Goal: Task Accomplishment & Management: Use online tool/utility

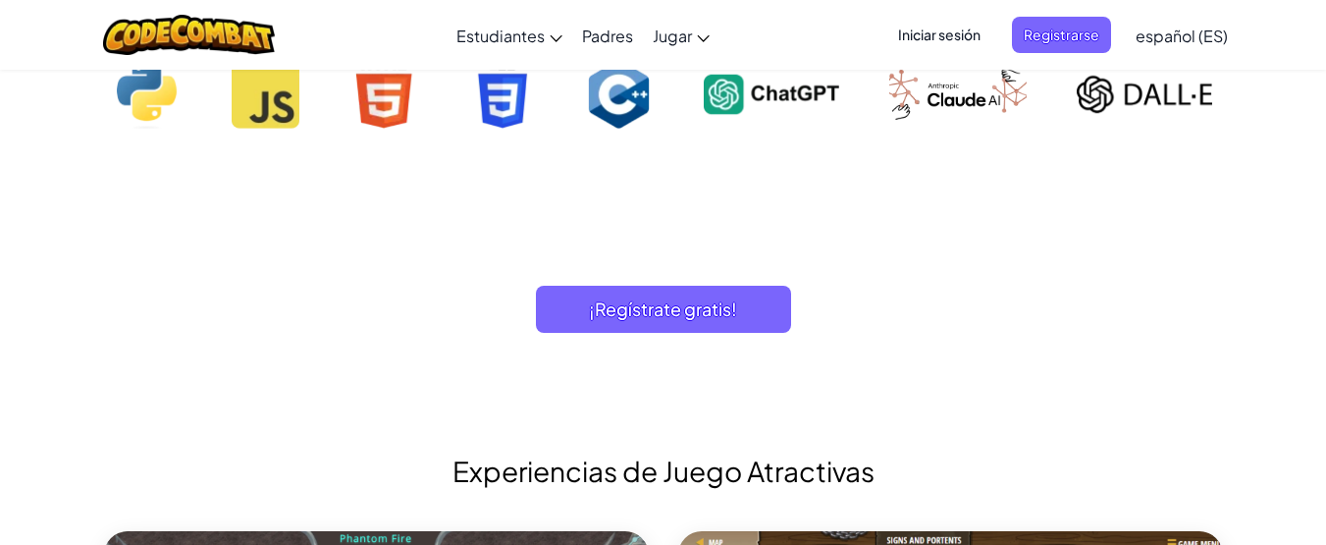
scroll to position [2034, 0]
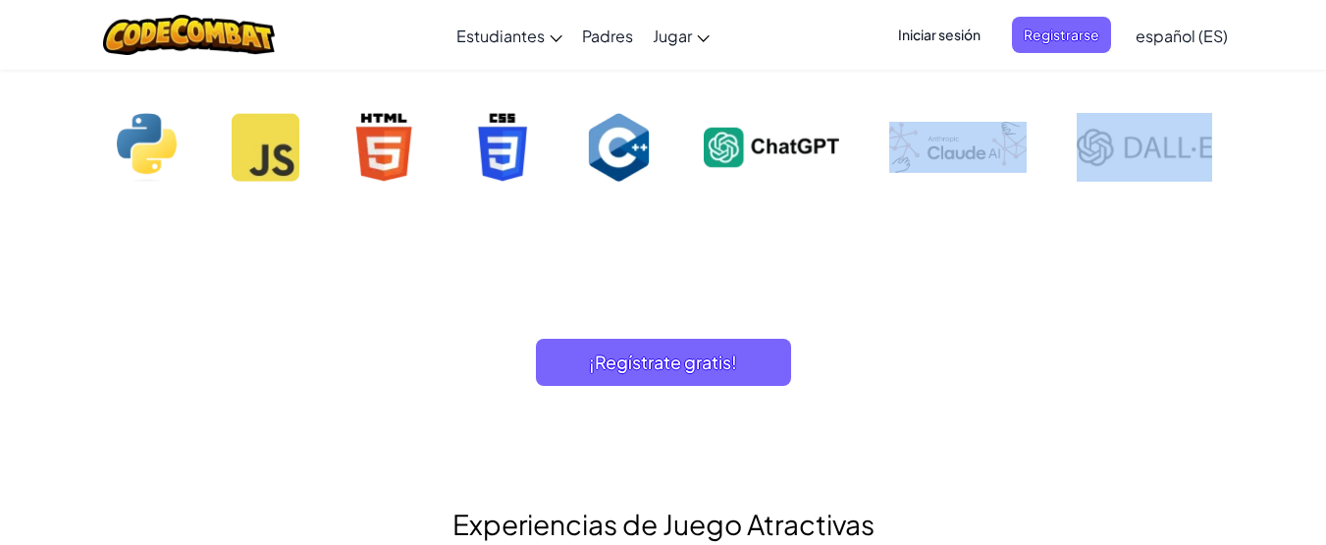
drag, startPoint x: 1324, startPoint y: 112, endPoint x: 1318, endPoint y: 153, distance: 41.6
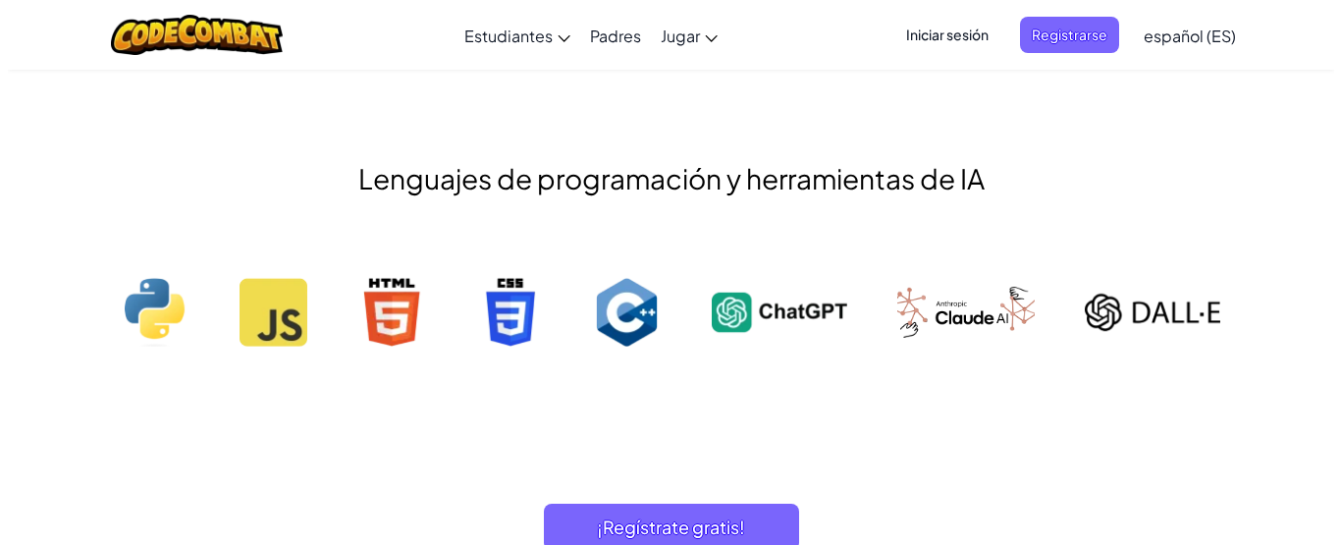
scroll to position [607, 0]
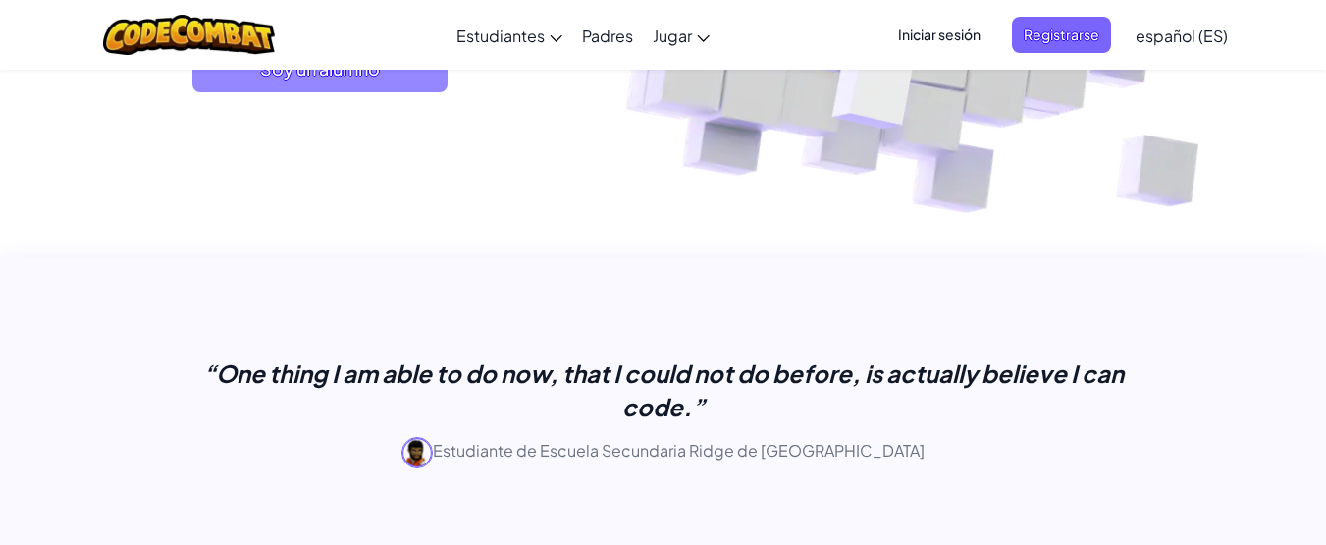
click at [420, 75] on span "Soy un alumno" at bounding box center [319, 68] width 255 height 47
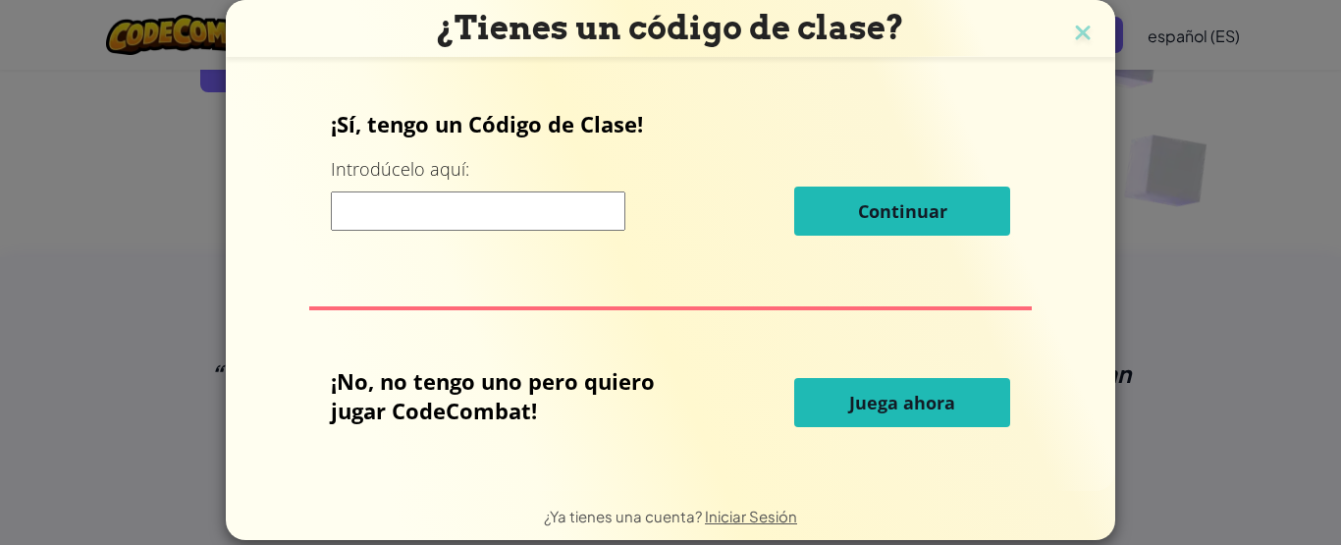
click at [850, 379] on button "Juega ahora" at bounding box center [902, 402] width 216 height 49
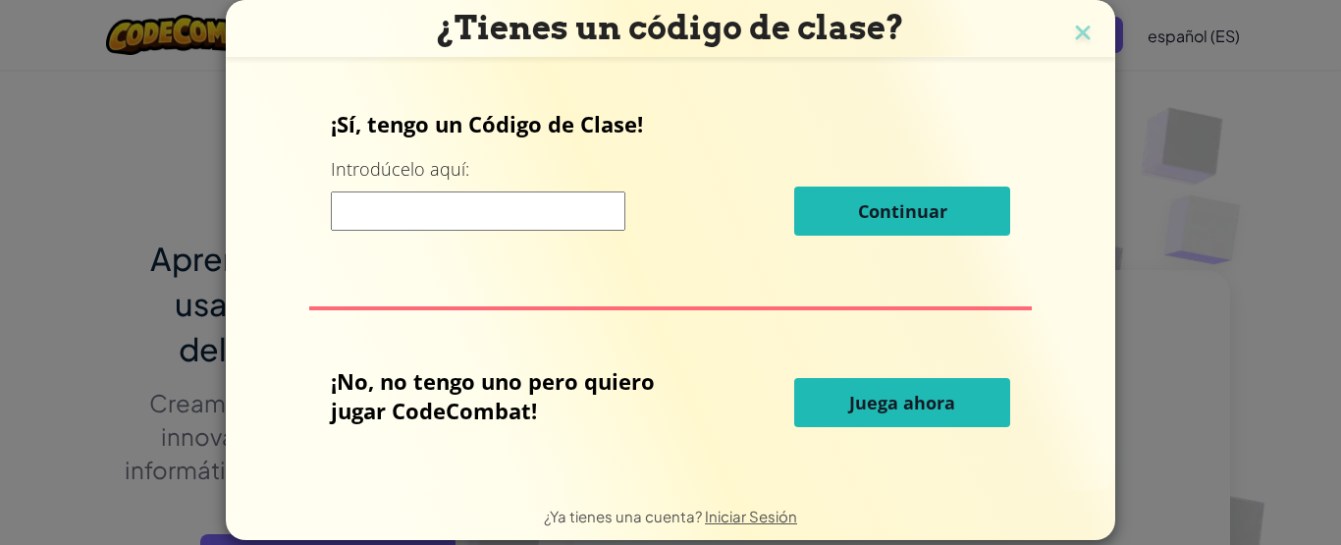
click at [853, 401] on span "Juega ahora" at bounding box center [902, 403] width 106 height 24
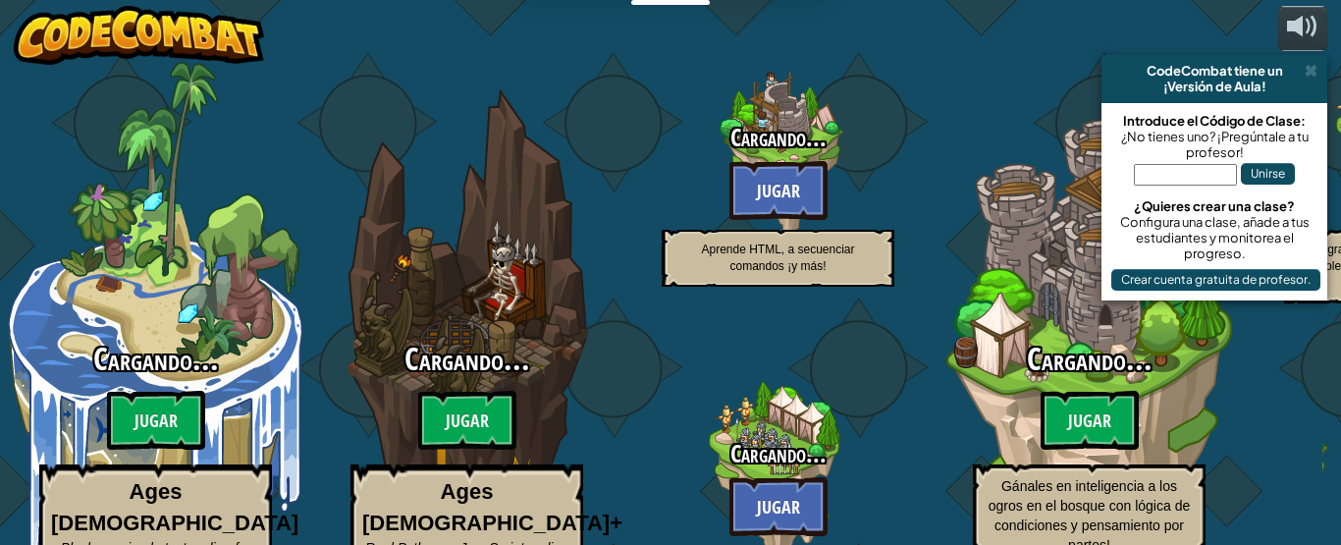
select select "es-ES"
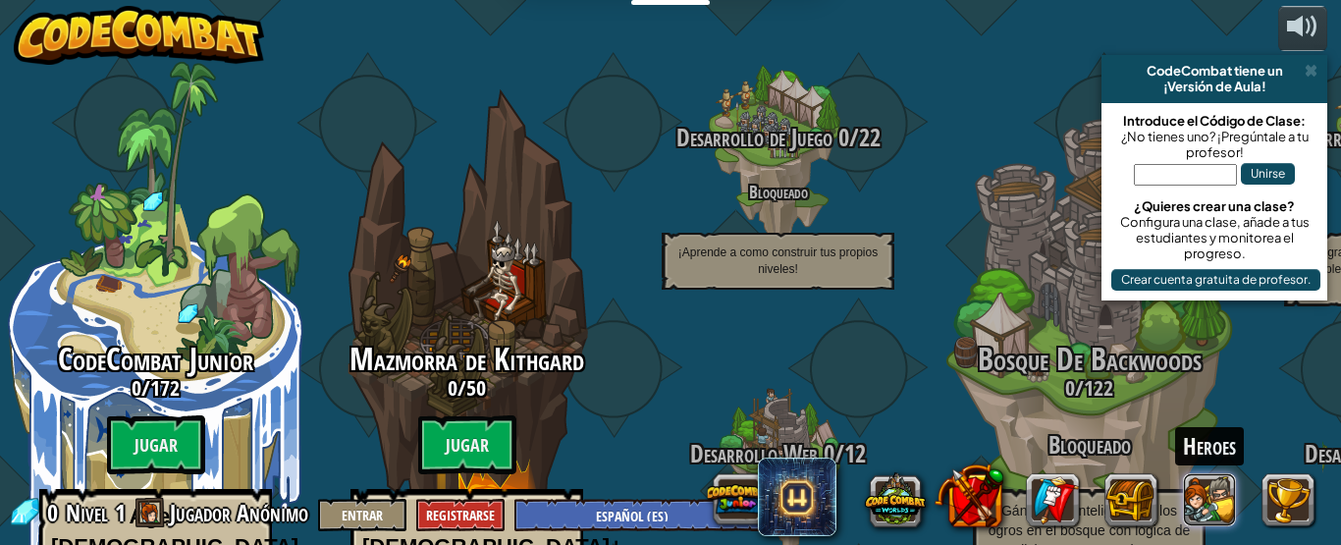
click at [1195, 498] on button at bounding box center [1210, 500] width 53 height 53
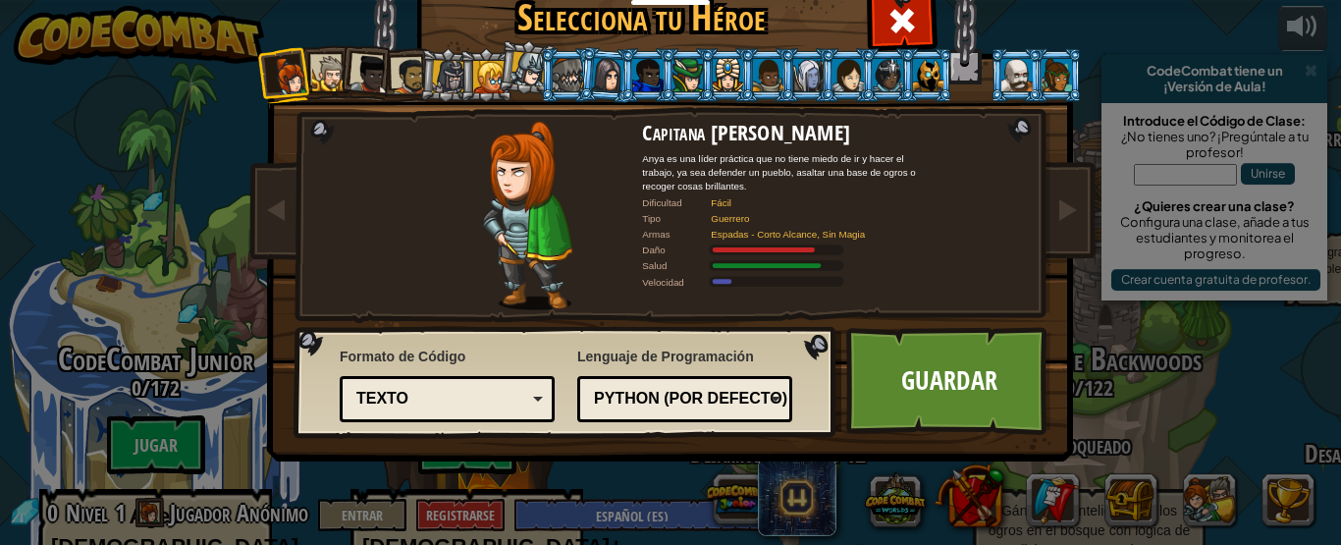
click at [902, 75] on li at bounding box center [926, 75] width 53 height 54
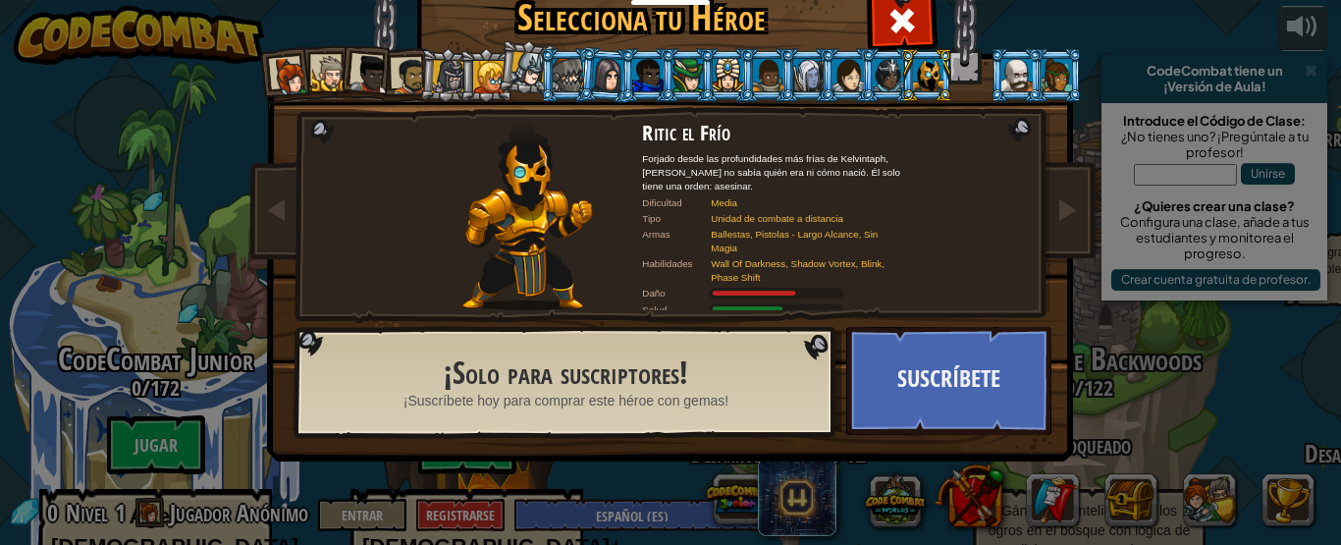
click at [436, 78] on div at bounding box center [448, 76] width 33 height 33
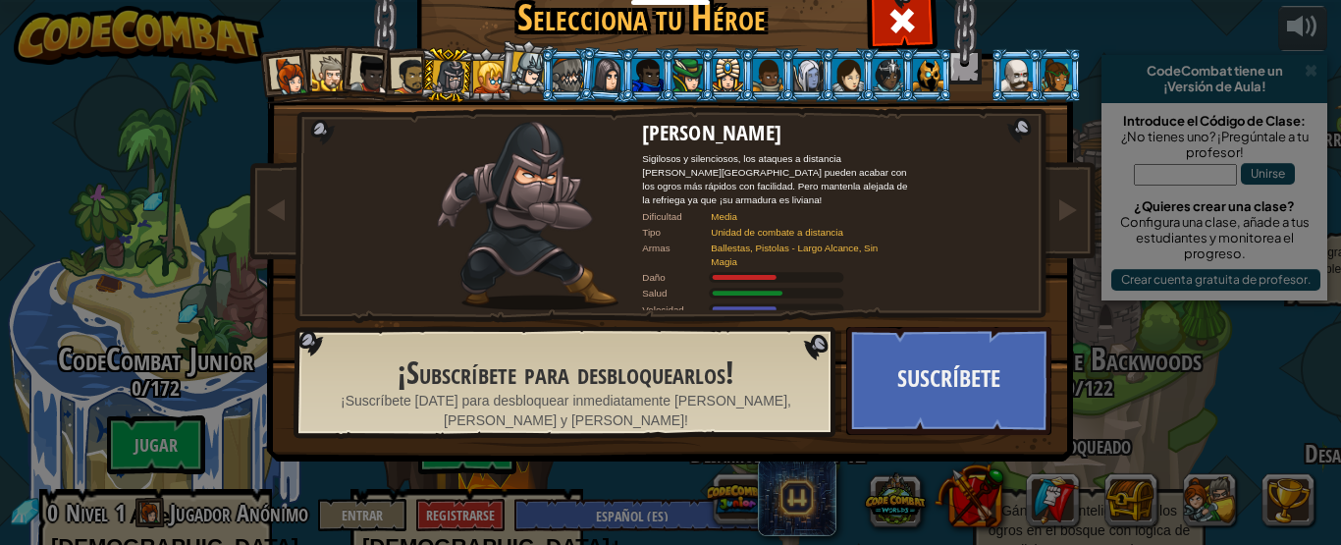
click at [318, 68] on div at bounding box center [330, 74] width 36 height 36
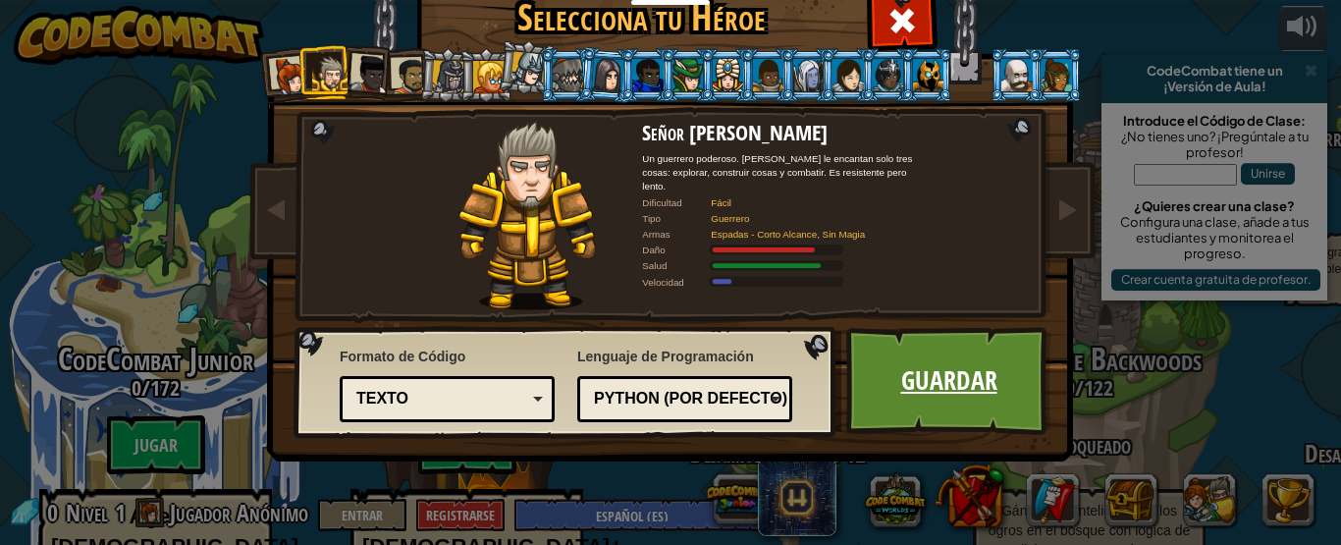
click at [966, 390] on link "Guardar" at bounding box center [948, 381] width 205 height 108
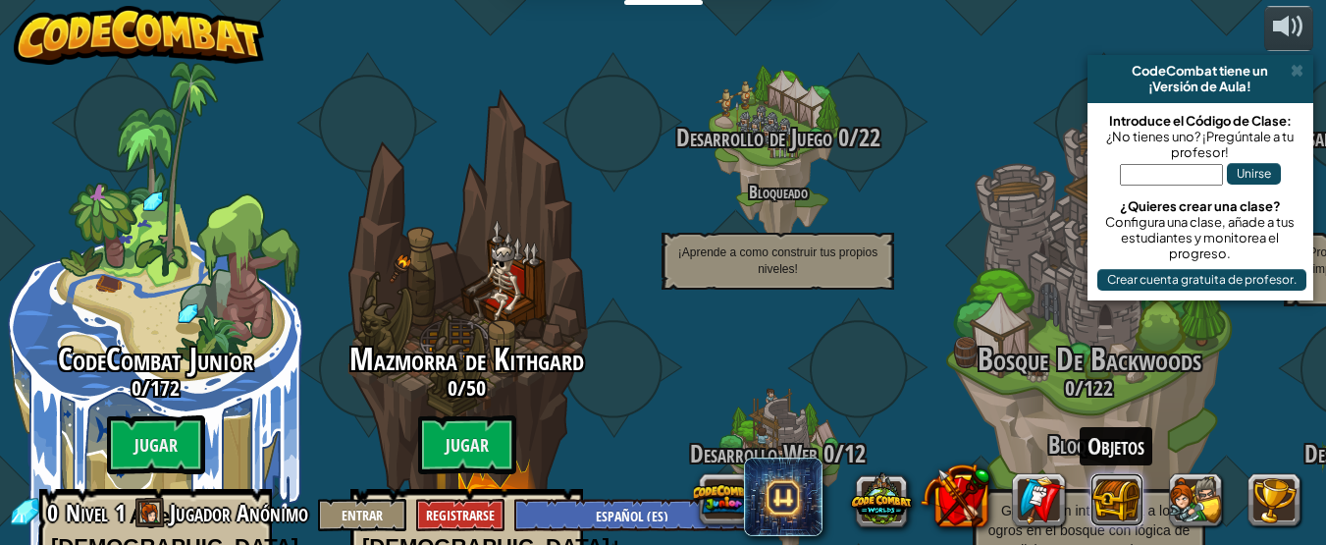
click at [1104, 504] on button at bounding box center [1117, 500] width 53 height 53
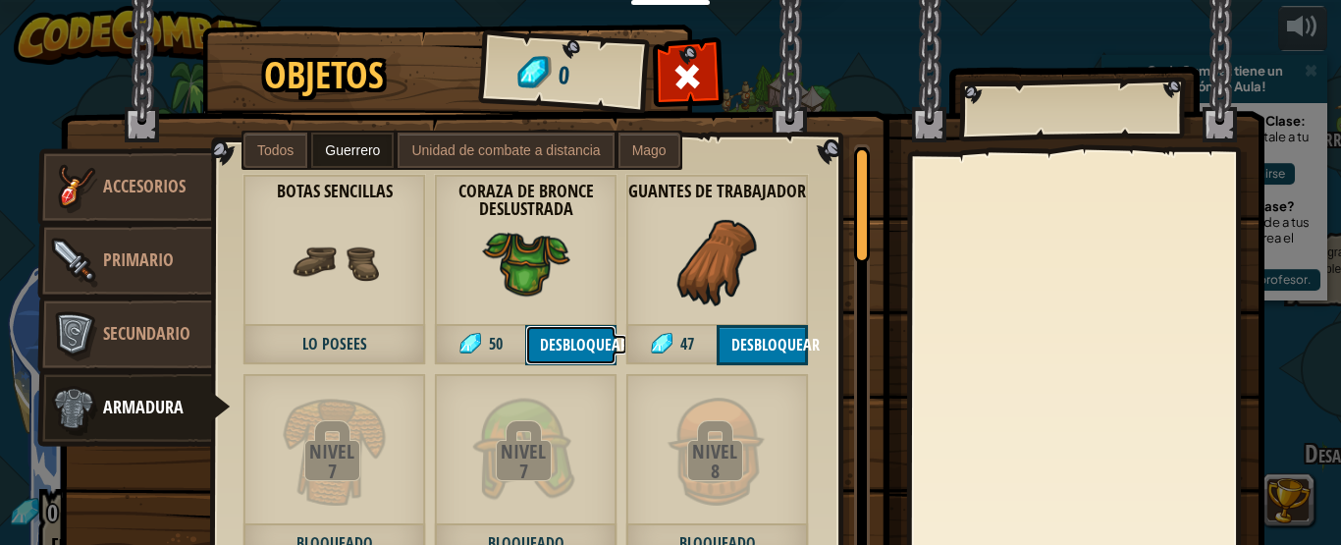
click at [586, 345] on button "Desbloquear" at bounding box center [570, 345] width 91 height 40
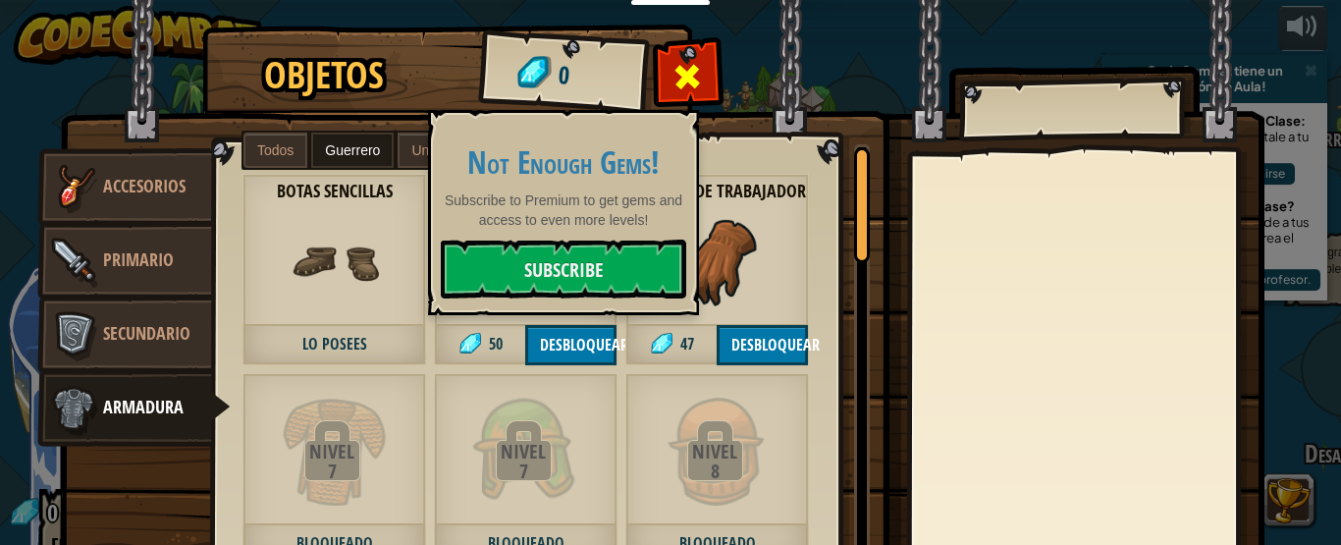
click at [677, 72] on span at bounding box center [687, 76] width 31 height 31
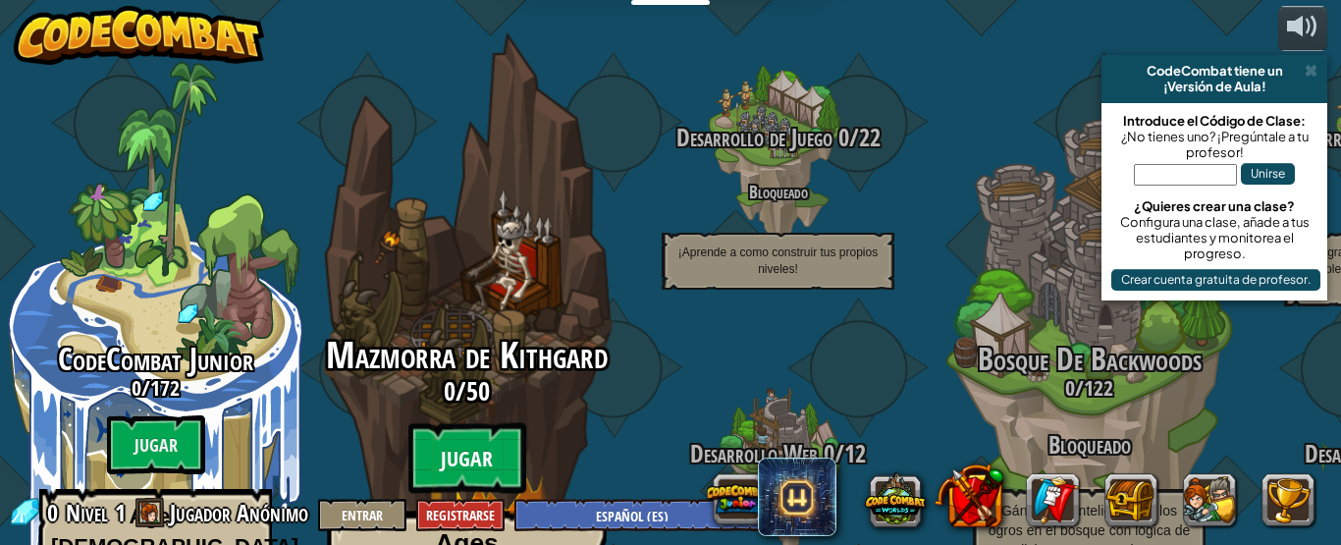
click at [494, 423] on btn "Jugar" at bounding box center [467, 458] width 118 height 71
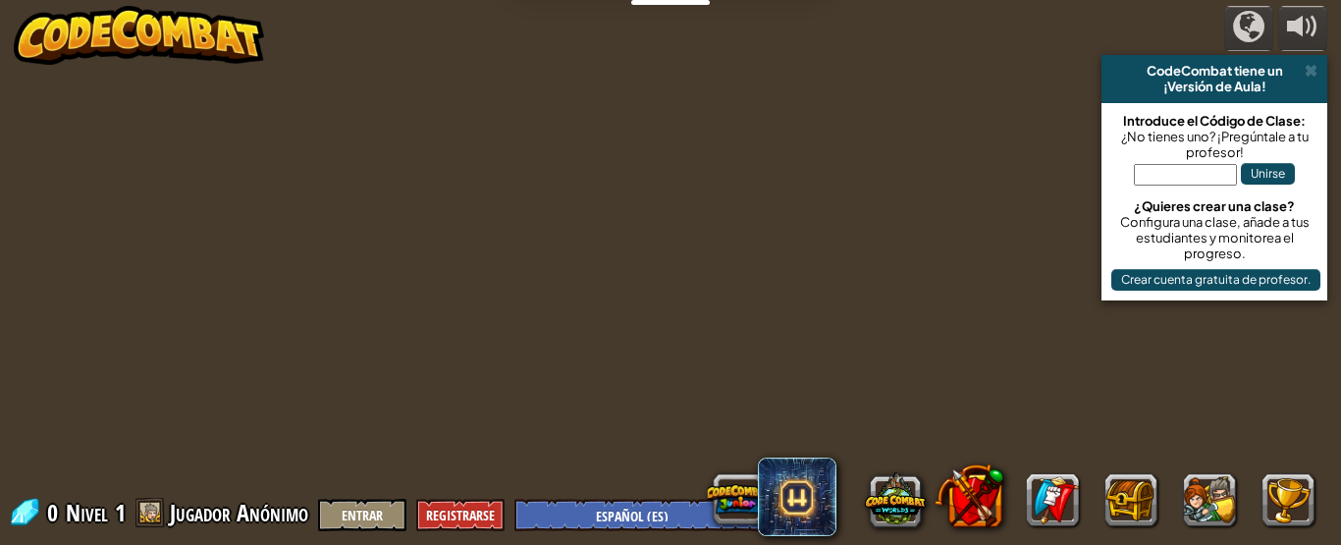
select select "es-ES"
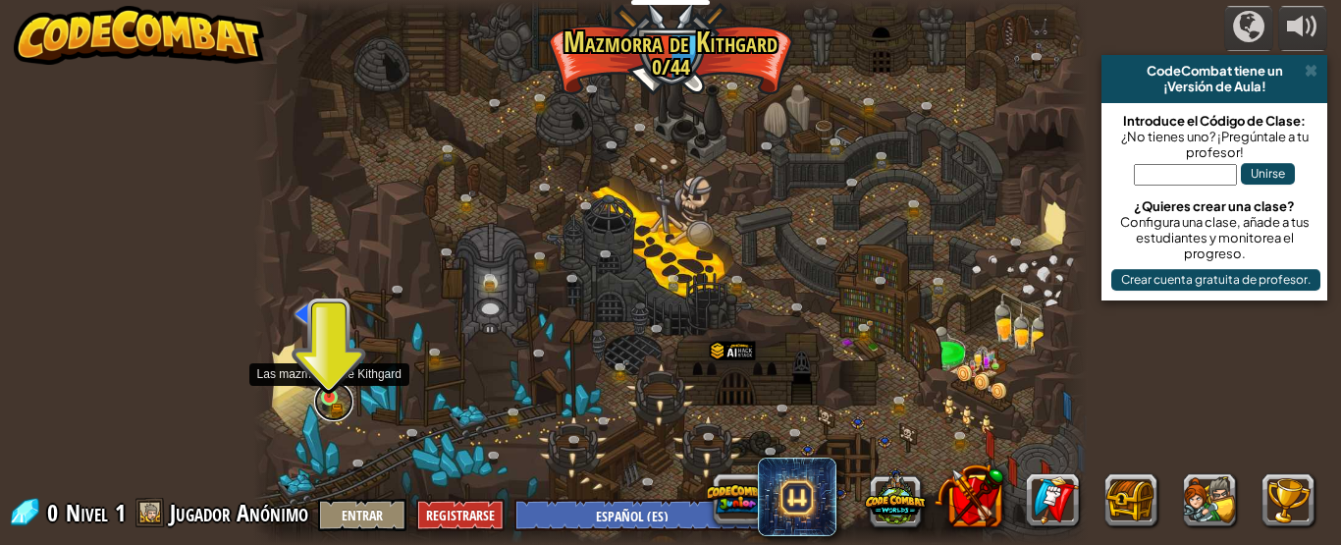
click at [323, 403] on link at bounding box center [333, 401] width 39 height 39
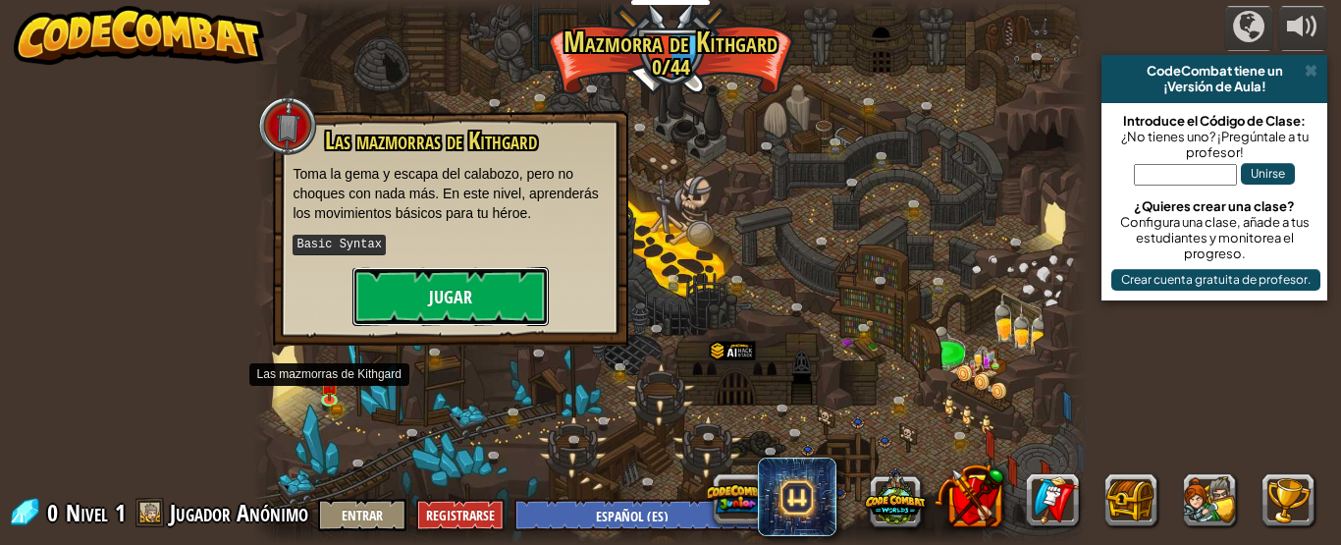
click at [442, 308] on button "Jugar" at bounding box center [450, 296] width 196 height 59
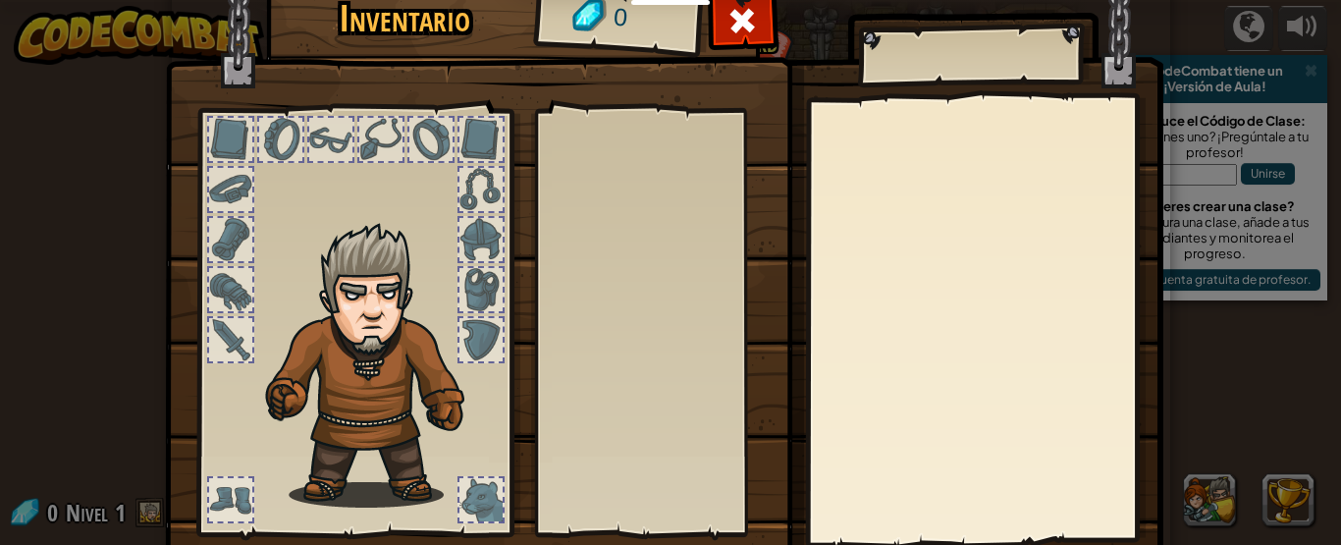
click at [441, 326] on div at bounding box center [354, 317] width 324 height 442
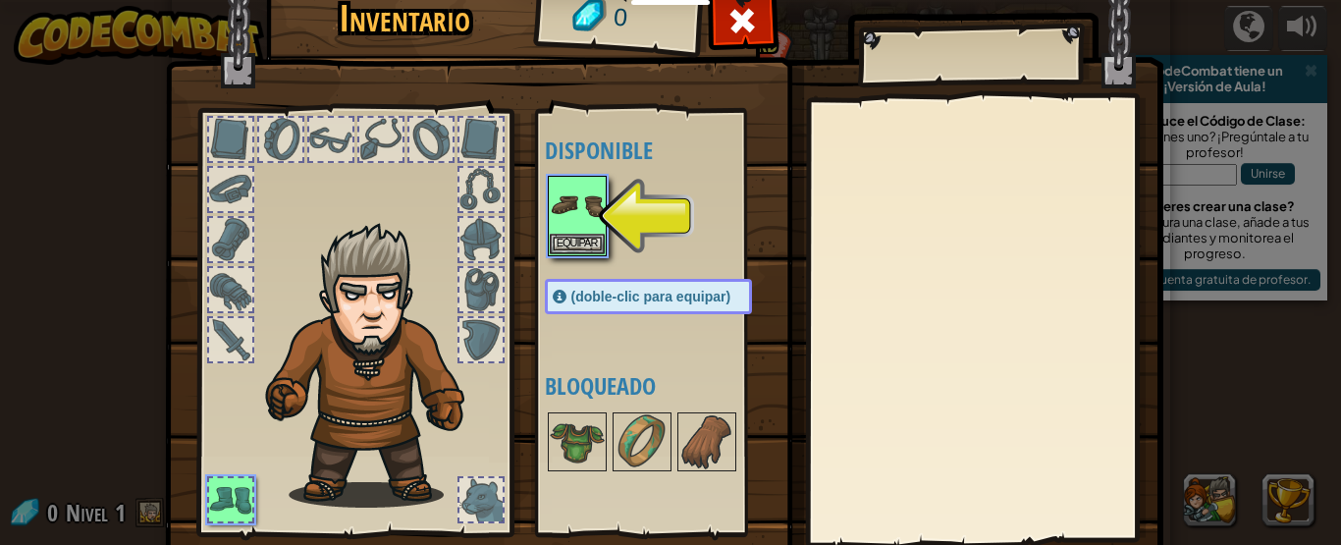
click at [216, 283] on div at bounding box center [230, 289] width 43 height 43
click at [465, 288] on div at bounding box center [480, 289] width 43 height 43
click at [576, 215] on img at bounding box center [577, 205] width 55 height 55
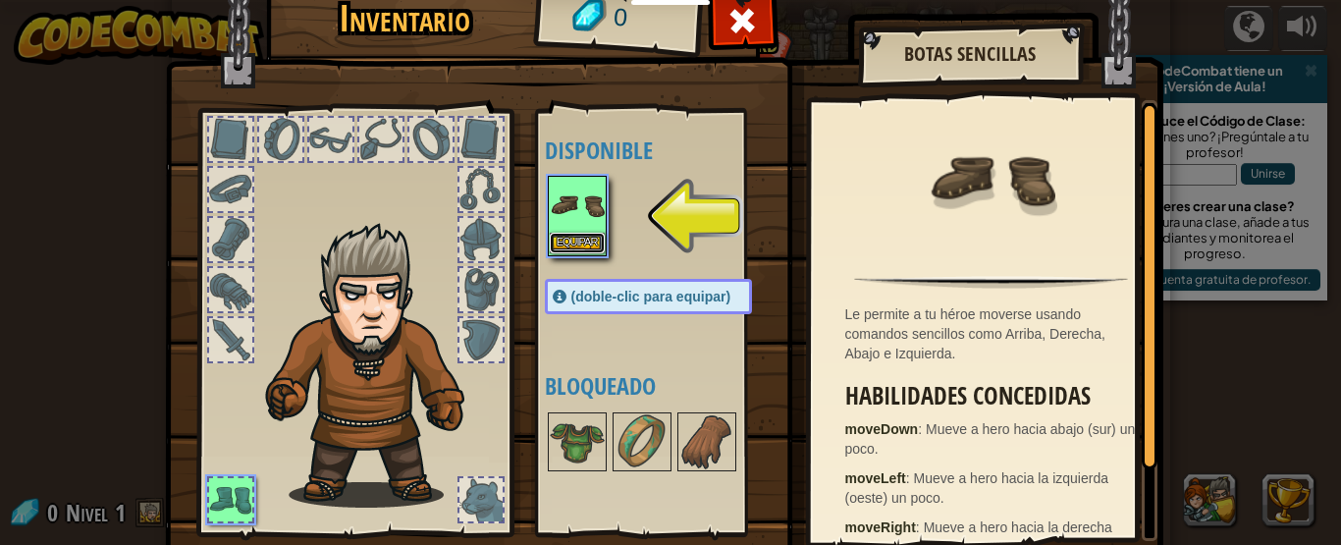
click at [565, 238] on button "Equipar" at bounding box center [577, 243] width 55 height 21
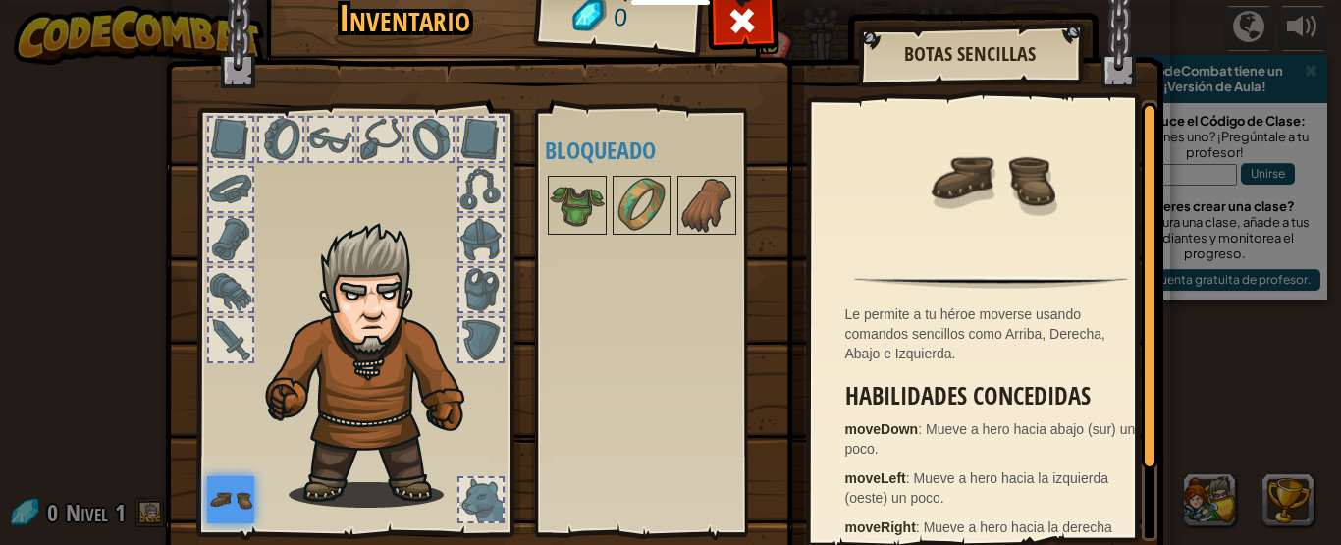
drag, startPoint x: 1323, startPoint y: 368, endPoint x: 1340, endPoint y: 388, distance: 25.8
click at [1325, 388] on div "Inventario 0 Disponible Equipar (doble-clic para equipar) Bloqueado Botas Senci…" at bounding box center [670, 272] width 1341 height 545
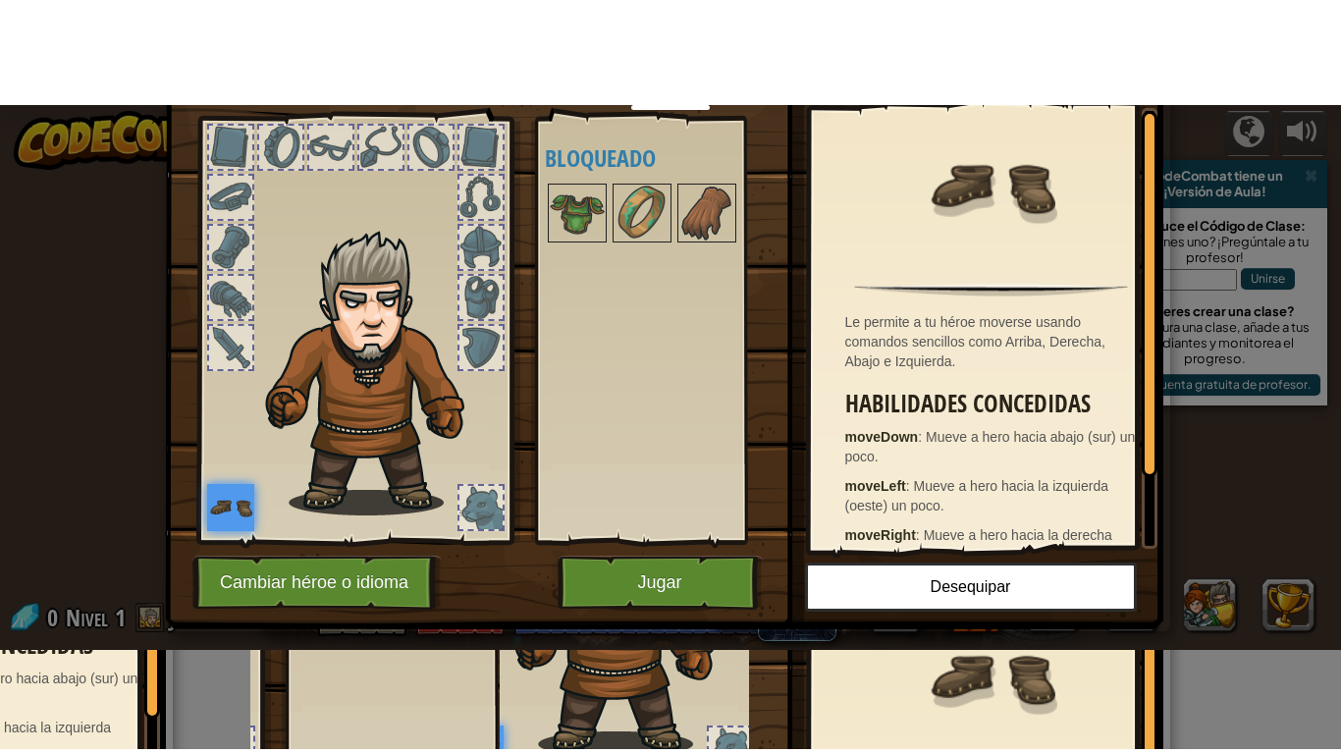
scroll to position [80, 0]
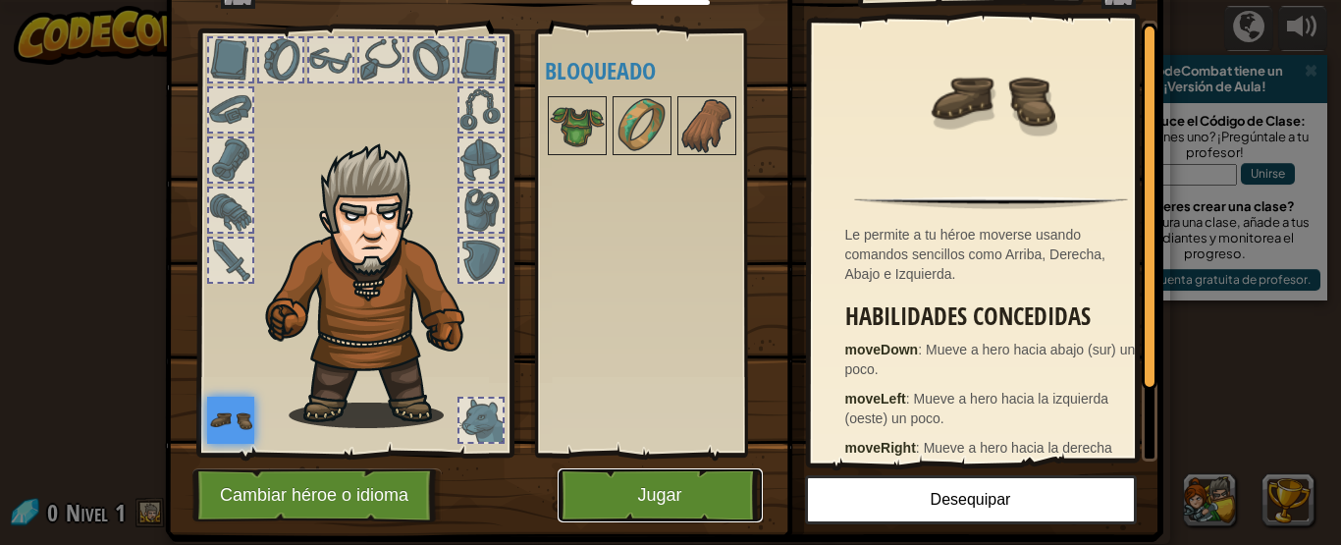
click at [677, 495] on button "Jugar" at bounding box center [660, 495] width 205 height 54
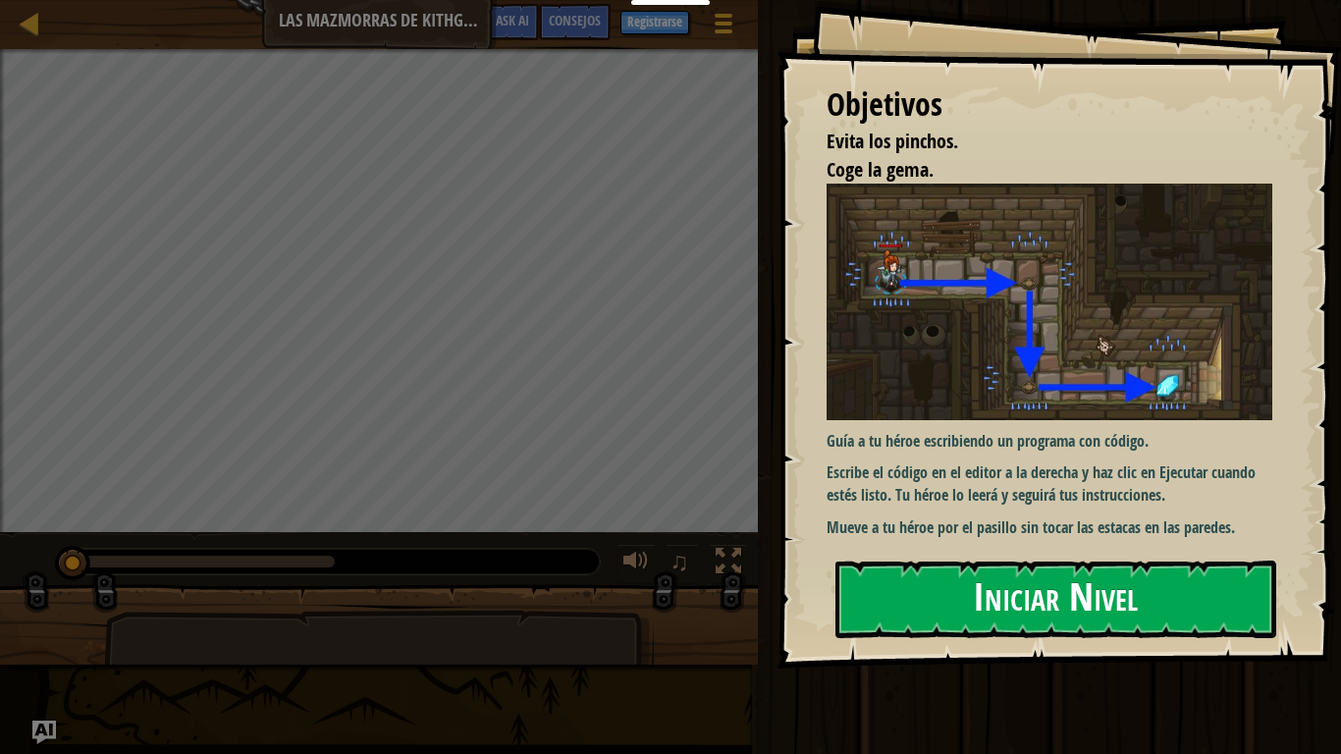
drag, startPoint x: 679, startPoint y: 669, endPoint x: 1019, endPoint y: 598, distance: 347.1
click at [1019, 544] on div "Estudiantes Crear Cuenta Gratis. Soluciones para escuelas y distritos Vista pre…" at bounding box center [670, 377] width 1341 height 754
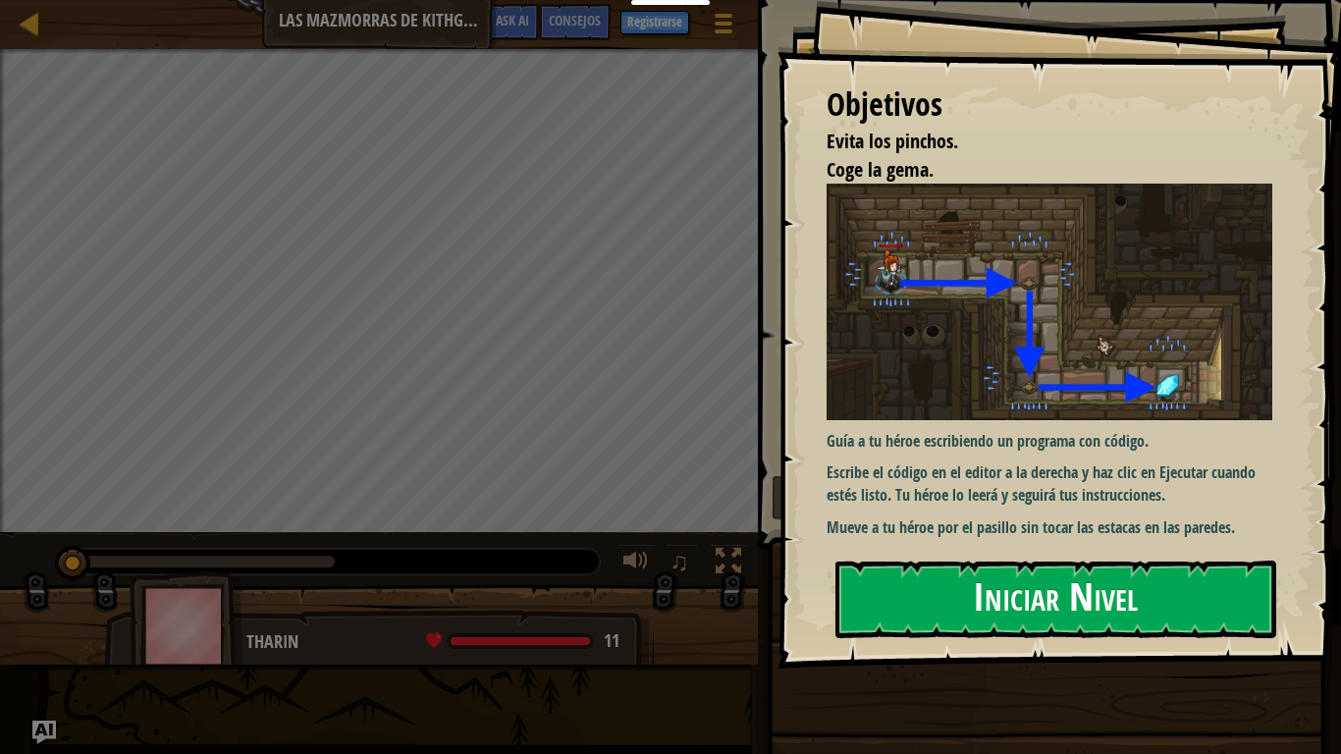
drag, startPoint x: 1005, startPoint y: 598, endPoint x: 989, endPoint y: 610, distance: 19.6
click at [988, 544] on button "Iniciar Nivel" at bounding box center [1055, 599] width 441 height 78
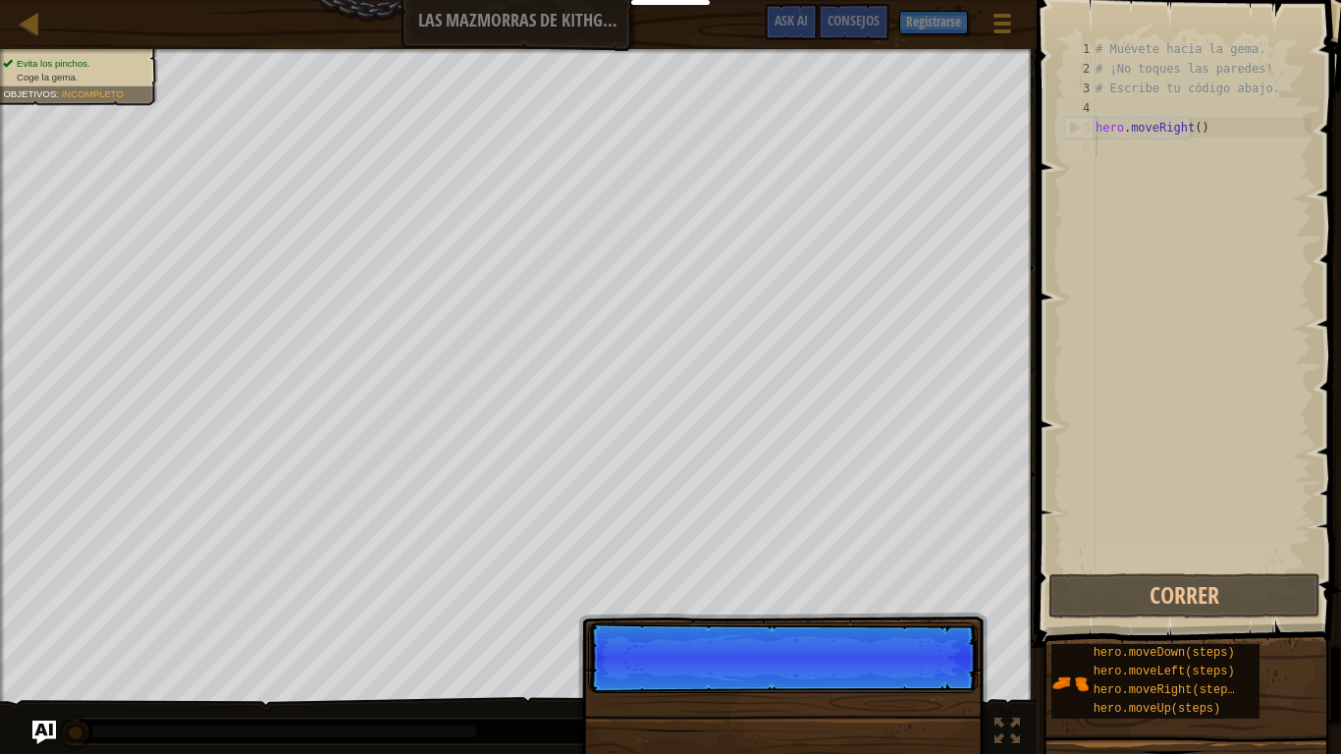
click at [742, 544] on p "Continuar" at bounding box center [783, 657] width 390 height 71
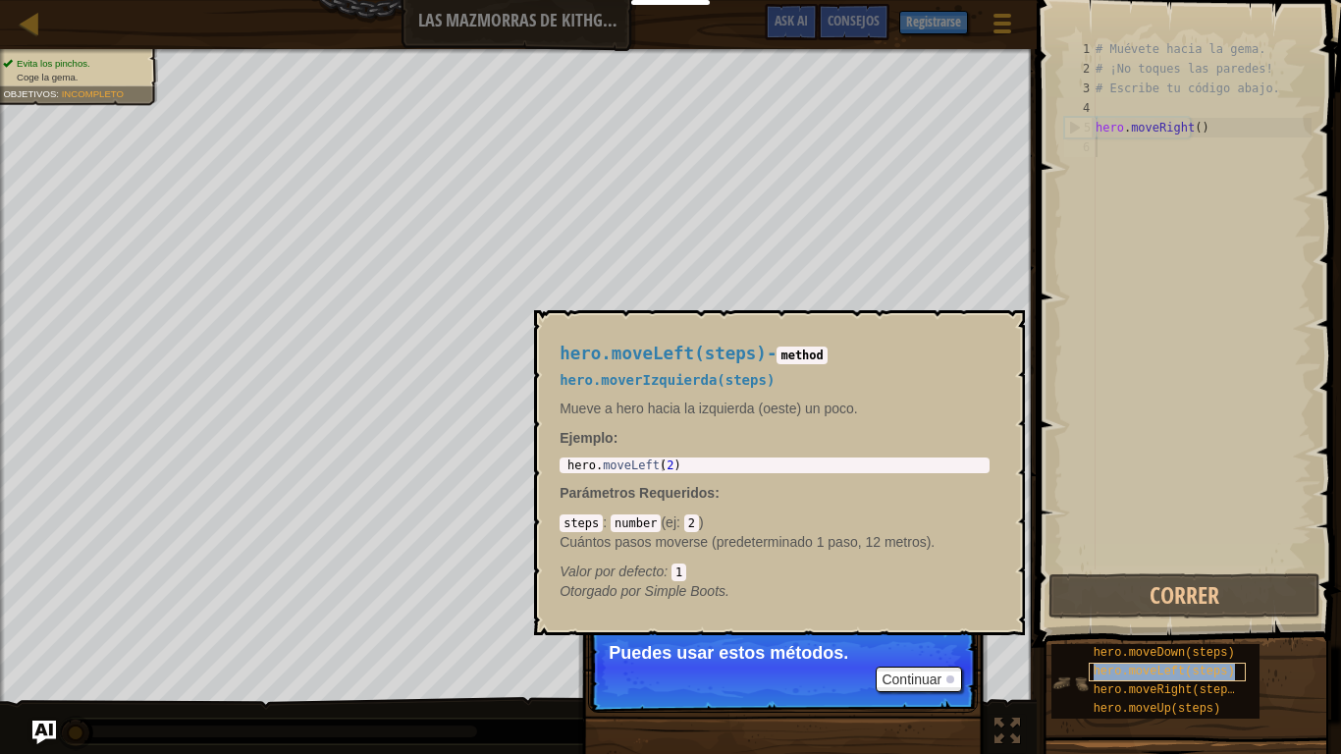
click at [1104, 544] on span "hero.moveLeft(steps)" at bounding box center [1163, 672] width 141 height 14
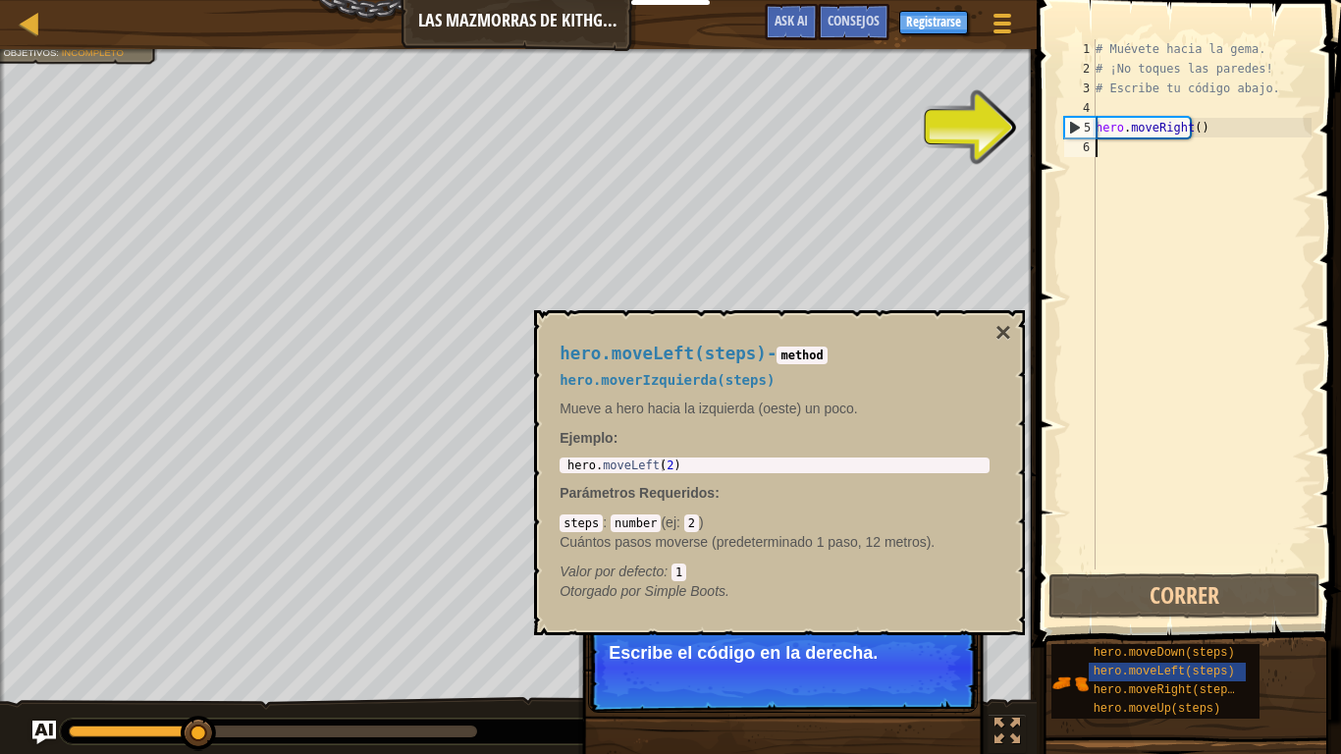
click at [1145, 527] on div "# Muévete hacia la gema. # ¡No toques las paredes! # Escribe tu código abajo. h…" at bounding box center [1202, 323] width 220 height 569
click at [904, 544] on p "Escribe el código en la derecha." at bounding box center [783, 653] width 348 height 20
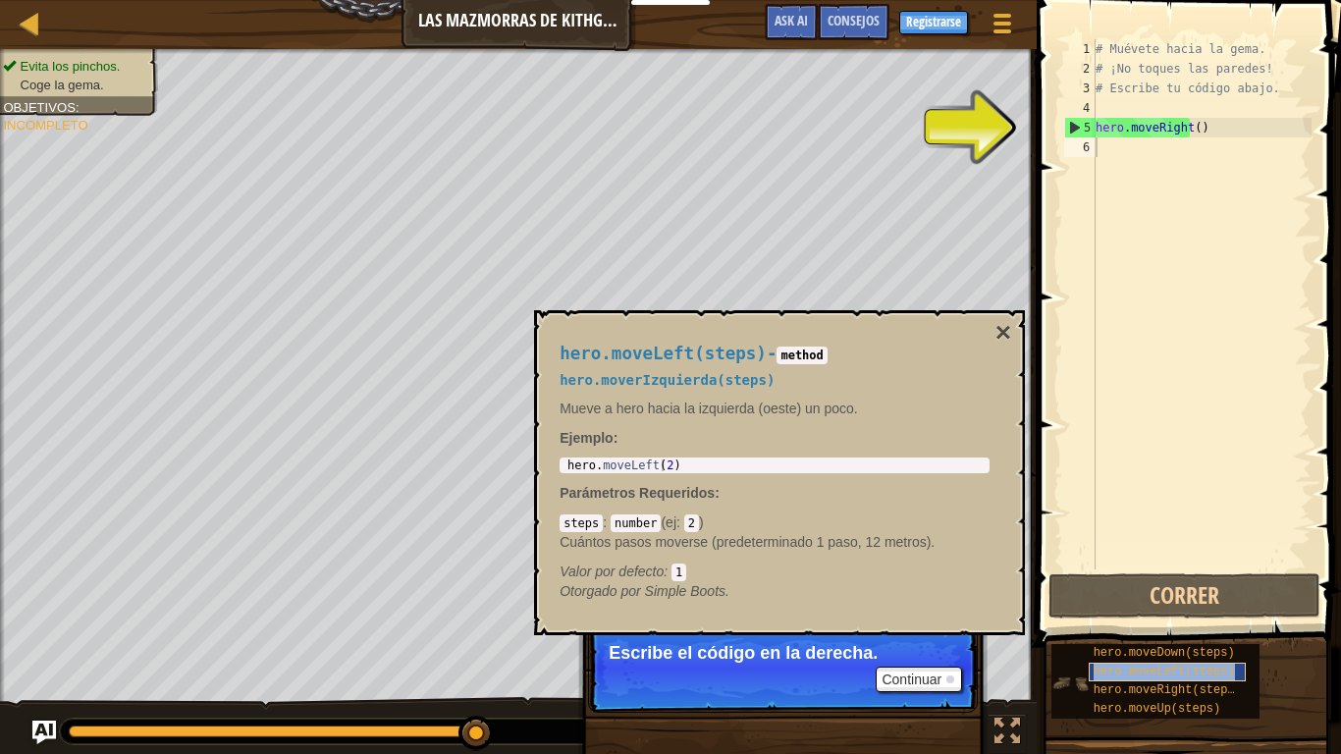
click at [1157, 544] on span "hero.moveLeft(steps)" at bounding box center [1163, 672] width 141 height 14
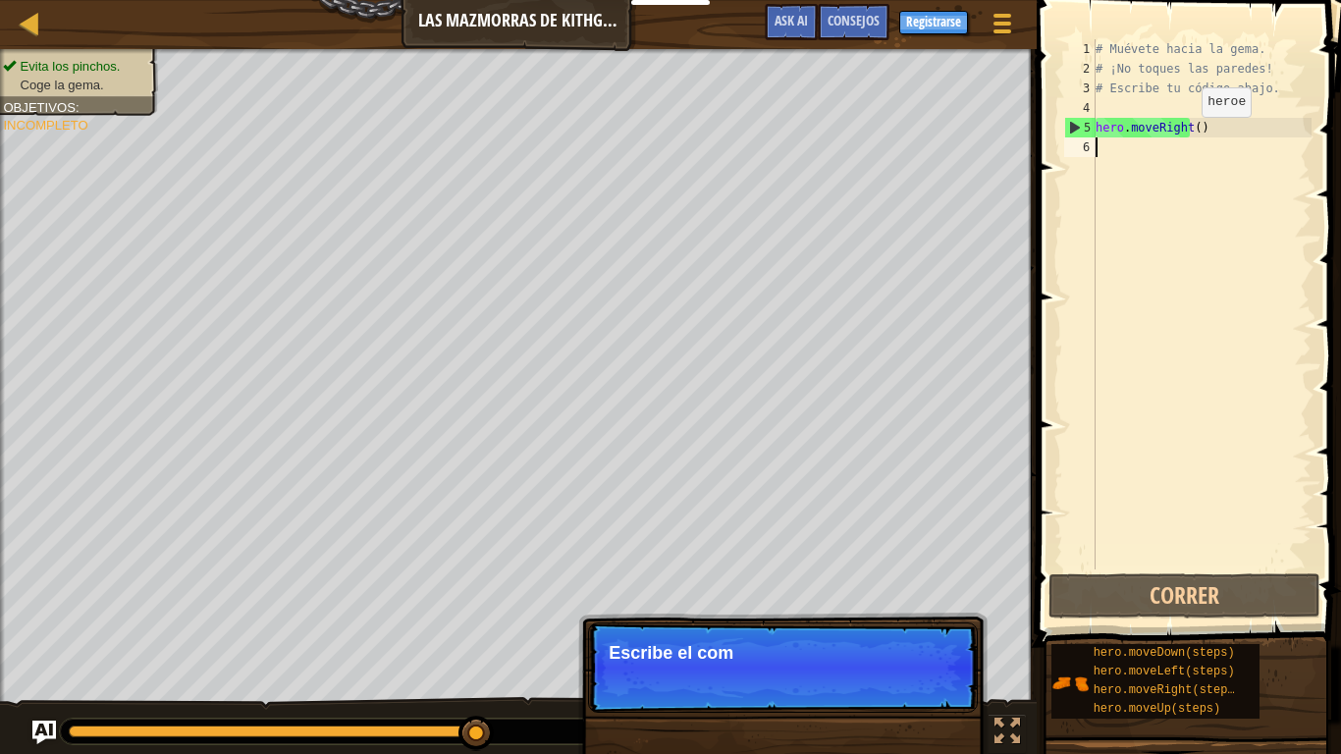
click at [1184, 136] on div "# Muévete hacia la gema. # ¡No toques las paredes! # Escribe tu código abajo. h…" at bounding box center [1202, 323] width 220 height 569
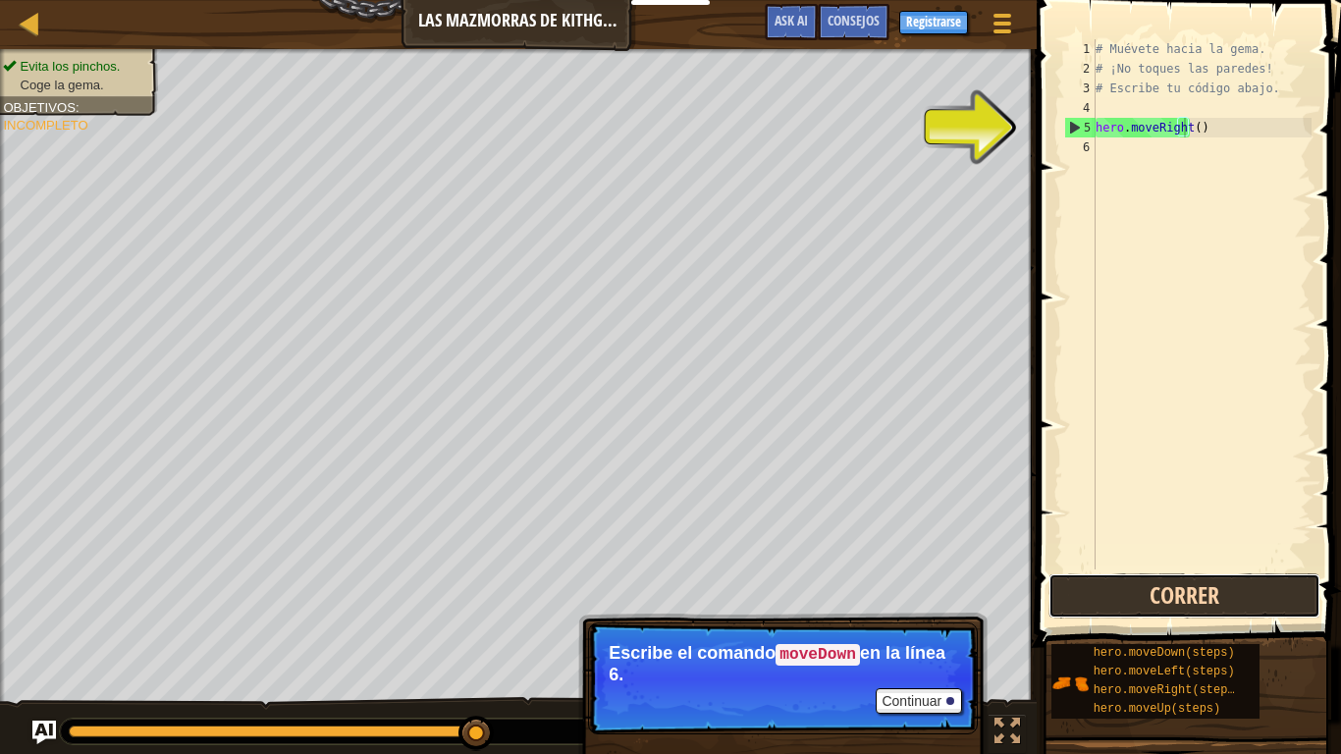
click at [1173, 544] on button "Correr" at bounding box center [1184, 595] width 272 height 45
drag, startPoint x: 1167, startPoint y: 585, endPoint x: 1167, endPoint y: 597, distance: 11.8
click at [1167, 544] on button "Correr" at bounding box center [1184, 595] width 272 height 45
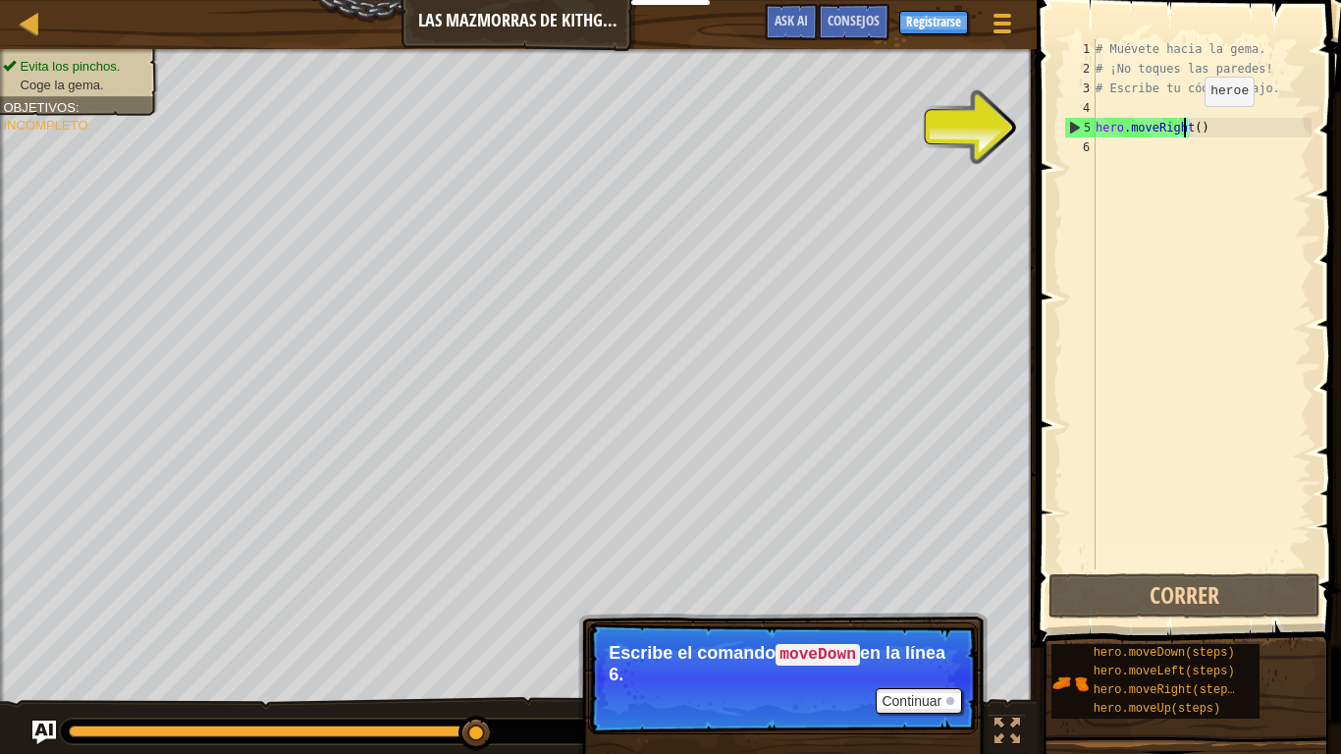
click at [1187, 125] on div "# Muévete hacia la gema. # ¡No toques las paredes! # Escribe tu código abajo. h…" at bounding box center [1202, 323] width 220 height 569
click at [1163, 126] on div "# Muévete hacia la gema. # ¡No toques las paredes! # Escribe tu código abajo. h…" at bounding box center [1202, 323] width 220 height 569
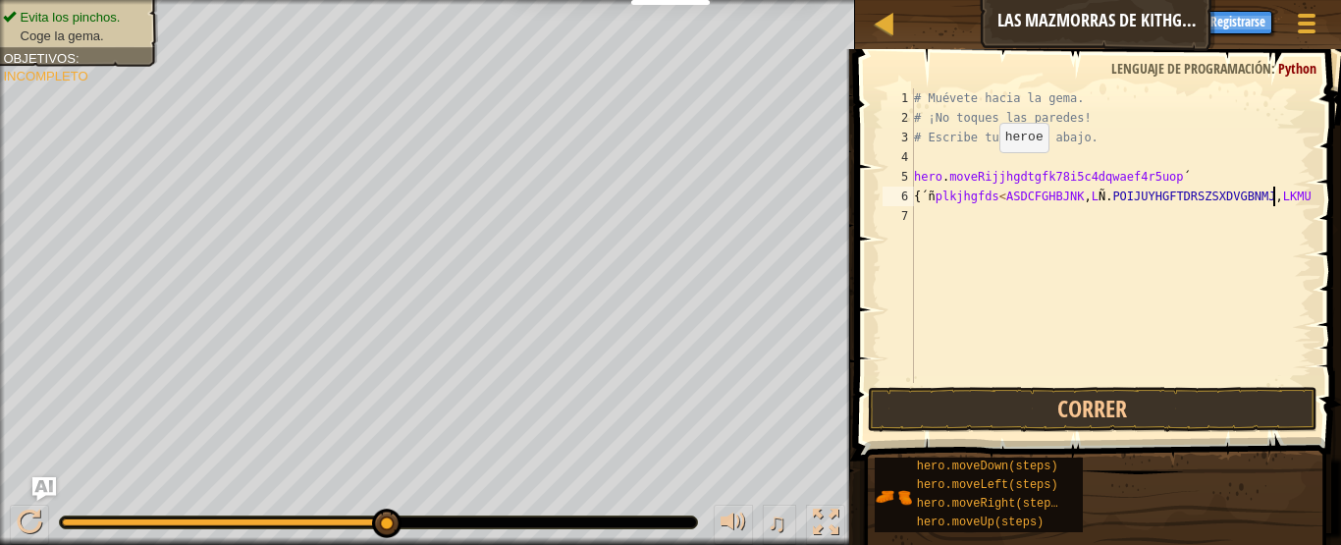
scroll to position [9, 30]
type textarea "{´ñplkjhgfds<ASDCFGHBJNK,LÑ.POIJUYHGFTDRSZSXDVGBNMJ,LKMUOIJ87Y6ght()"
